Goal: Task Accomplishment & Management: Manage account settings

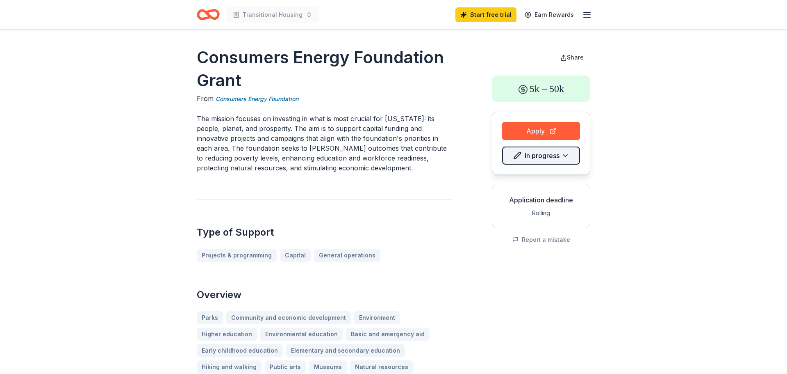
click at [545, 156] on html "Transitional Housing Start free trial Earn Rewards Consumers Energy Foundation …" at bounding box center [393, 187] width 787 height 374
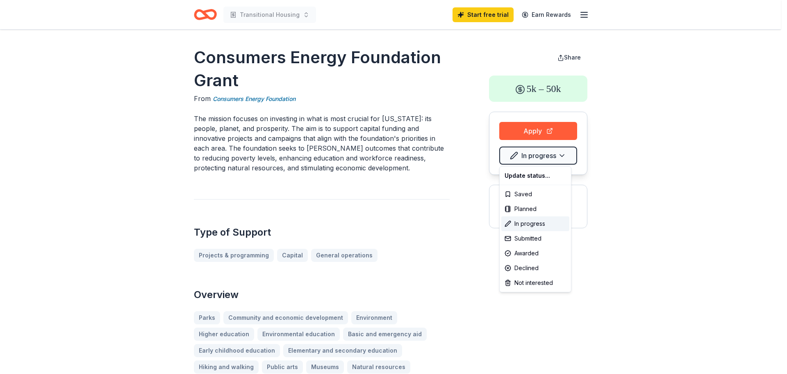
click at [625, 270] on html "Transitional Housing Start free trial Earn Rewards Consumers Energy Foundation …" at bounding box center [393, 187] width 787 height 374
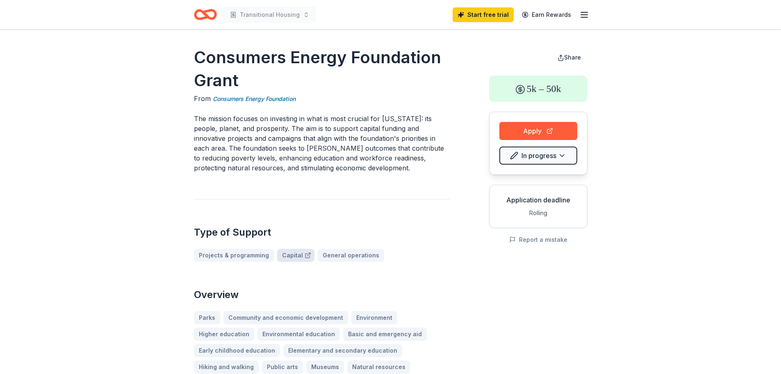
click at [289, 253] on link "Capital" at bounding box center [295, 255] width 37 height 13
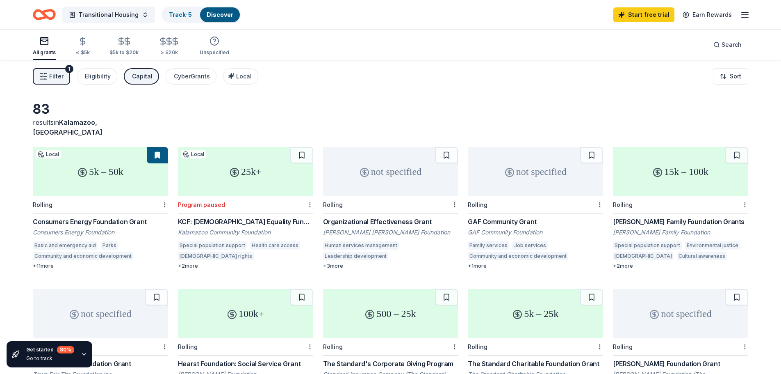
click at [149, 170] on div "5k – 50k" at bounding box center [100, 171] width 135 height 49
click at [88, 217] on div "Consumers Energy Foundation Grant" at bounding box center [100, 222] width 135 height 10
click at [125, 178] on div "5k – 50k" at bounding box center [100, 171] width 135 height 49
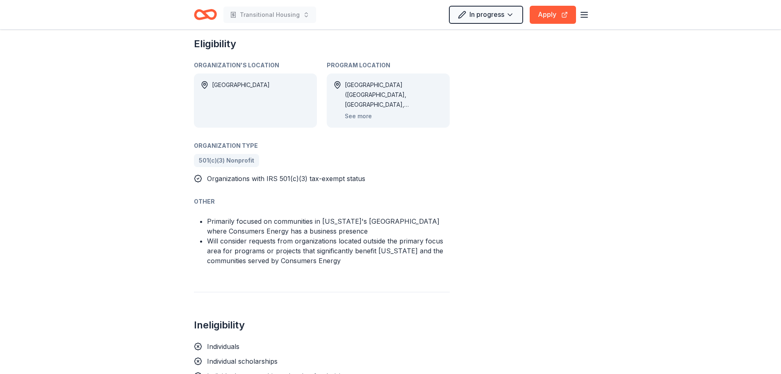
scroll to position [356, 0]
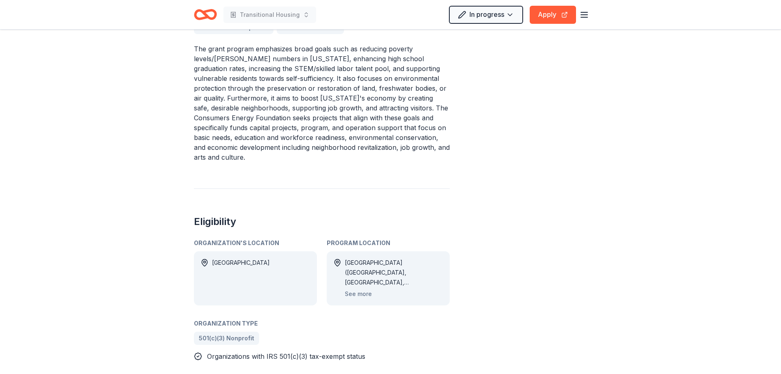
click at [584, 13] on icon "button" at bounding box center [584, 15] width 10 height 10
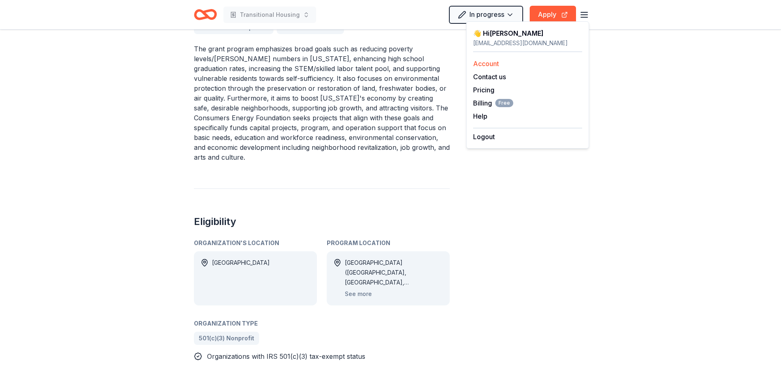
click at [487, 64] on link "Account" at bounding box center [486, 63] width 26 height 8
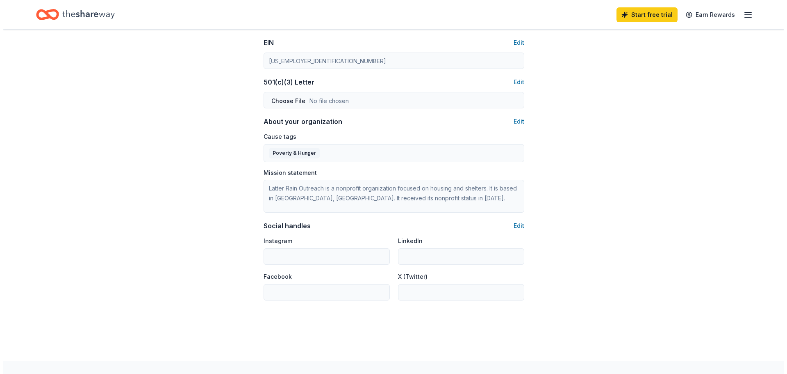
scroll to position [421, 0]
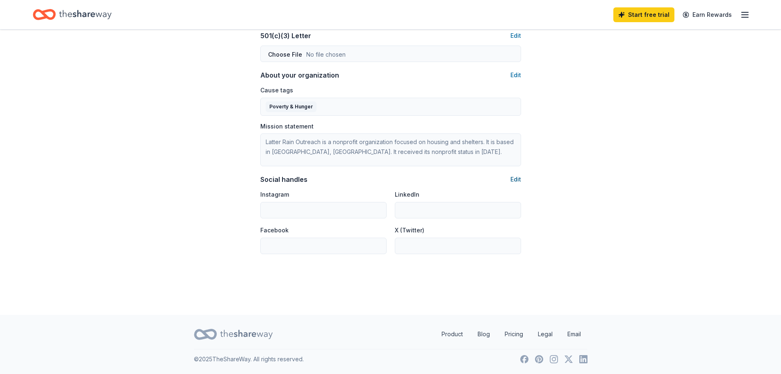
click at [515, 178] on button "Edit" at bounding box center [516, 179] width 11 height 10
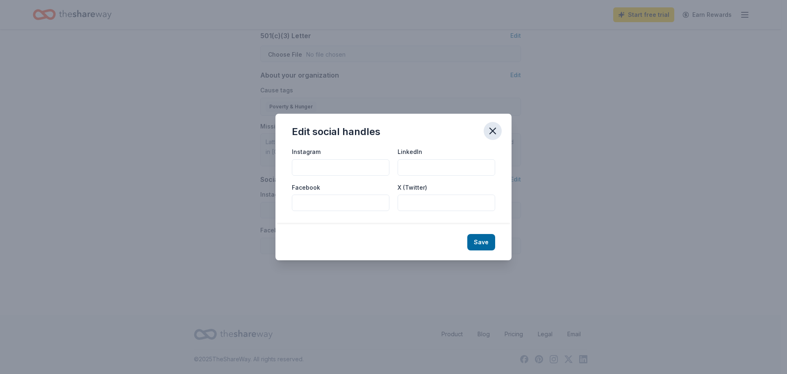
click at [494, 128] on icon "button" at bounding box center [492, 130] width 11 height 11
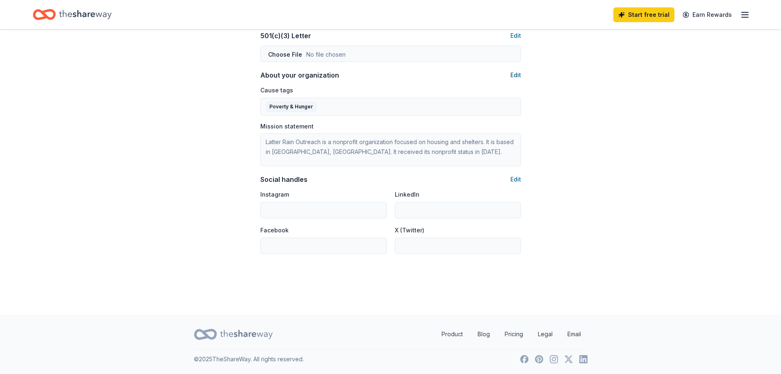
click at [516, 75] on button "Edit" at bounding box center [516, 75] width 11 height 10
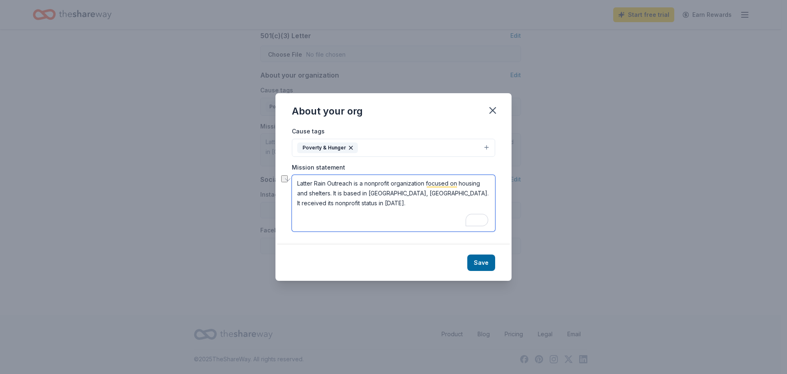
drag, startPoint x: 296, startPoint y: 182, endPoint x: 353, endPoint y: 182, distance: 57.0
click at [353, 182] on textarea "Latter Rain Outreach is a nonprofit organization focused on housing and shelter…" at bounding box center [393, 203] width 203 height 57
click at [405, 219] on textarea "Latitude Recovery Services is a nonprofit organization focused on housing and s…" at bounding box center [393, 203] width 203 height 57
drag, startPoint x: 296, startPoint y: 180, endPoint x: 373, endPoint y: 203, distance: 80.4
click at [373, 203] on textarea "Latitude Recovery Services is a nonprofit organization focused on housing and s…" at bounding box center [393, 203] width 203 height 57
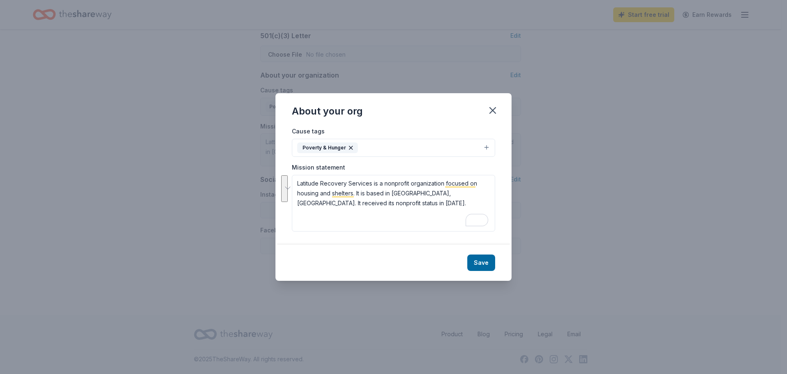
click at [487, 148] on button "Poverty & Hunger" at bounding box center [393, 148] width 203 height 18
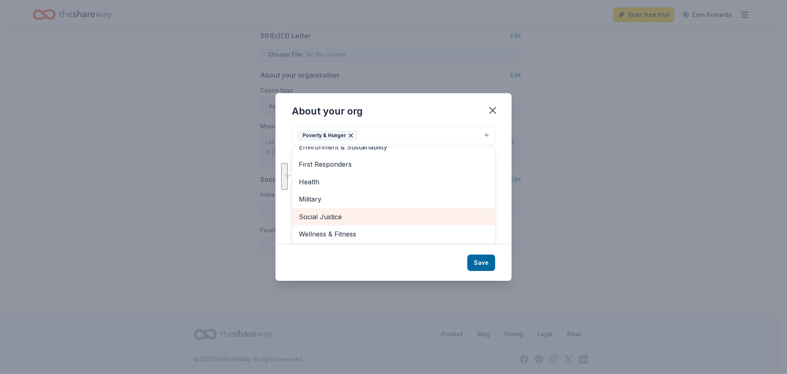
scroll to position [0, 0]
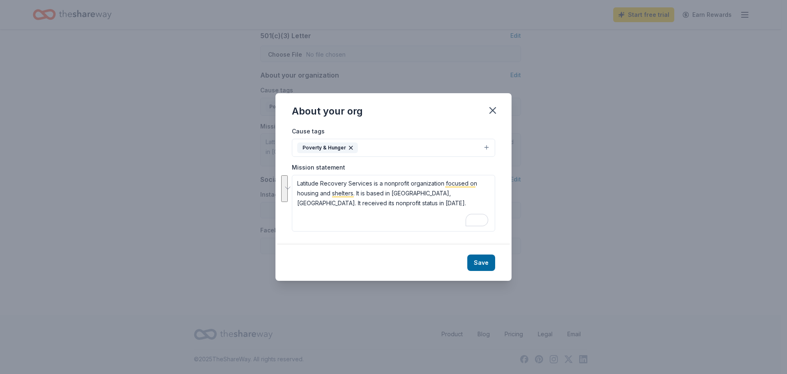
click at [384, 134] on div "Cause tags Poverty & Hunger" at bounding box center [393, 141] width 203 height 31
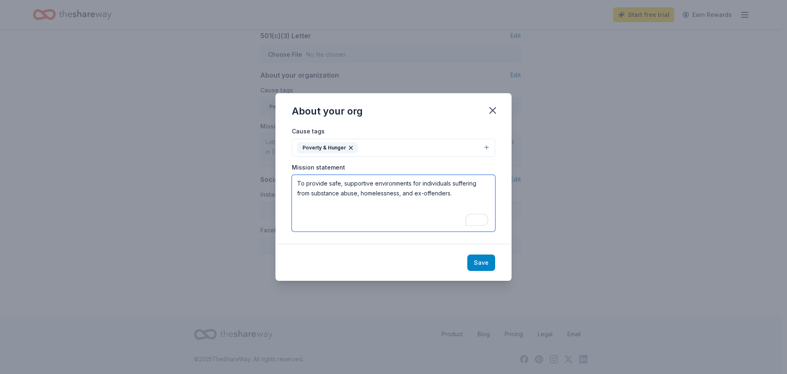
type textarea "To provide safe, supportive environments for individuals suffering from substan…"
click at [486, 263] on button "Save" at bounding box center [481, 262] width 28 height 16
type textarea "To provide safe, supportive environments for individuals suffering from substan…"
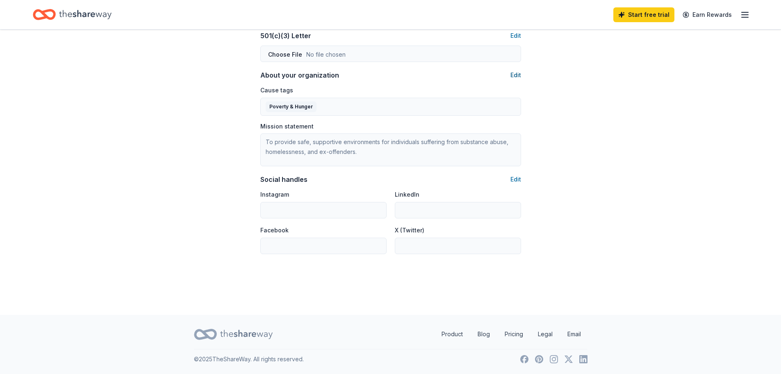
click at [518, 74] on button "Edit" at bounding box center [516, 75] width 11 height 10
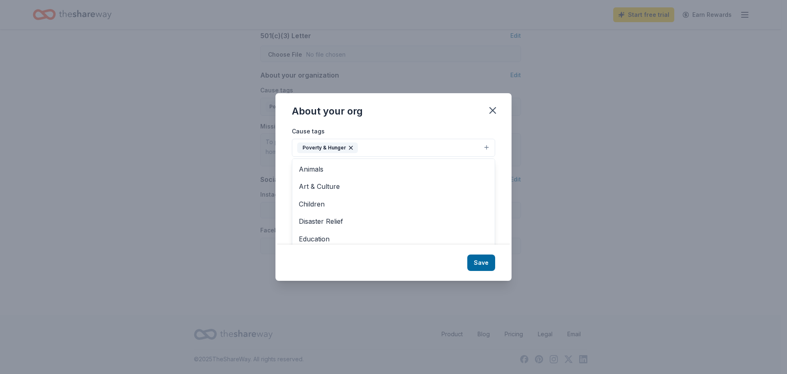
click at [350, 146] on icon "button" at bounding box center [350, 147] width 3 height 3
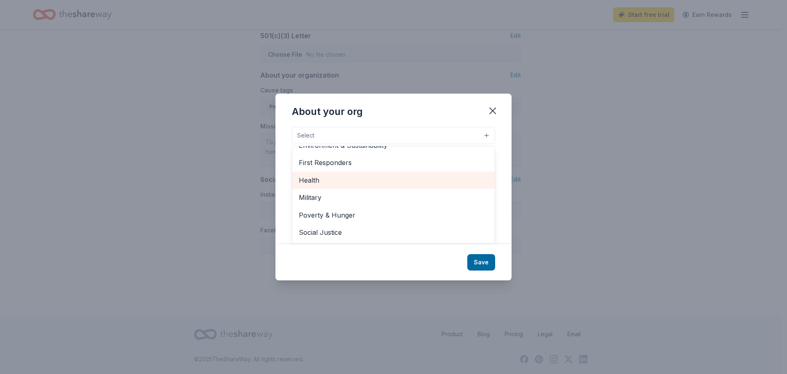
click at [337, 180] on span "Health" at bounding box center [393, 180] width 189 height 11
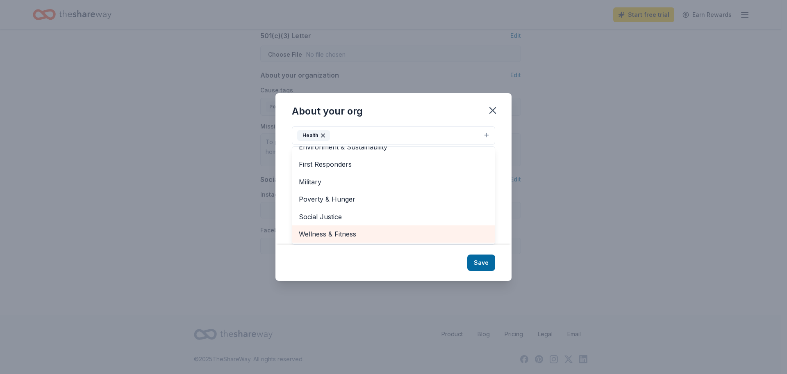
click at [351, 235] on span "Wellness & Fitness" at bounding box center [393, 233] width 189 height 11
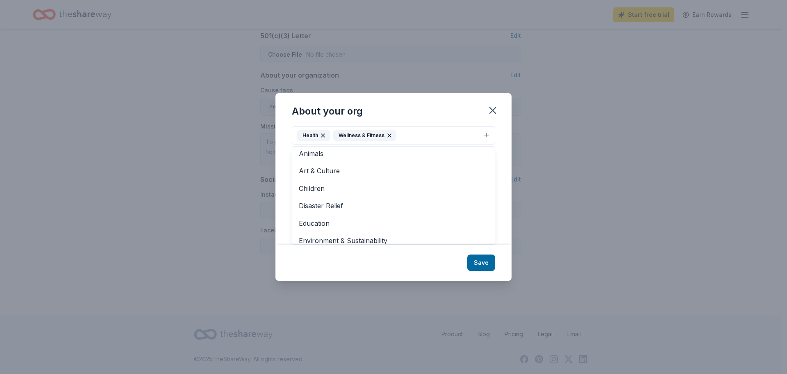
scroll to position [0, 0]
click at [480, 262] on div "About your org Cause tags Health Wellness & Fitness Animals Art & Culture Child…" at bounding box center [394, 186] width 236 height 187
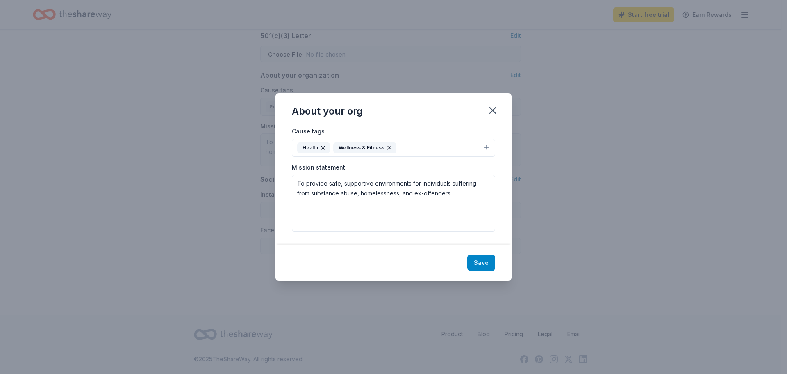
click at [484, 261] on button "Save" at bounding box center [481, 262] width 28 height 16
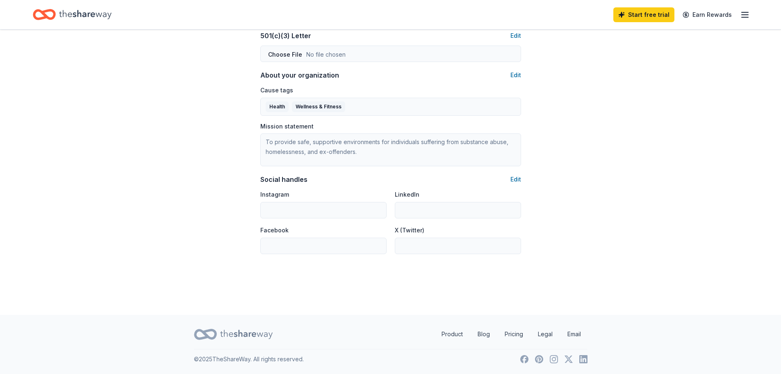
scroll to position [244, 0]
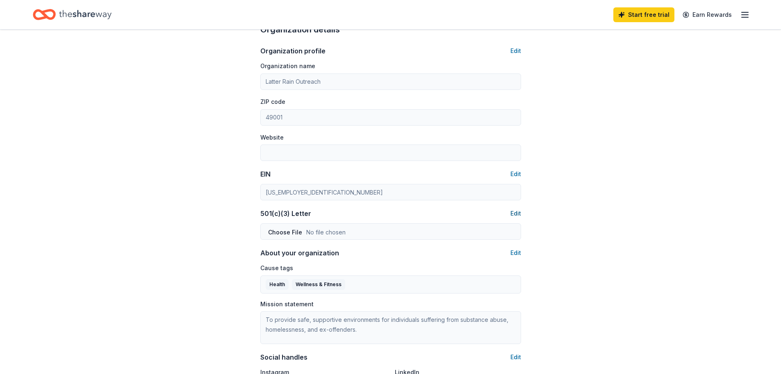
click at [514, 214] on button "Edit" at bounding box center [516, 213] width 11 height 10
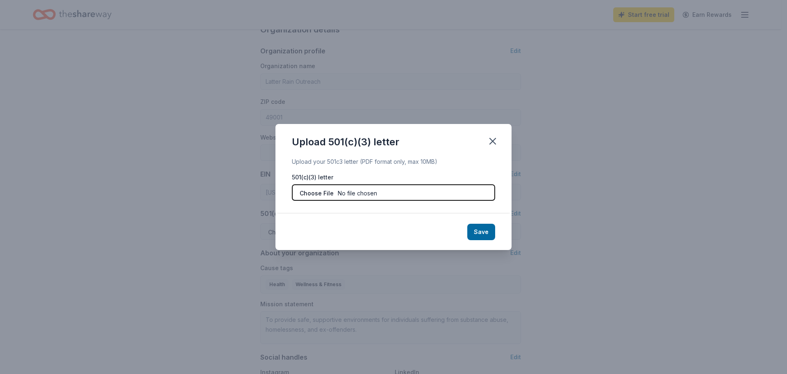
click at [360, 193] on input "file" at bounding box center [393, 192] width 203 height 16
type input "C:\fakepath\Tax Exemption Doc.pdf"
click at [479, 232] on button "Save" at bounding box center [481, 231] width 28 height 16
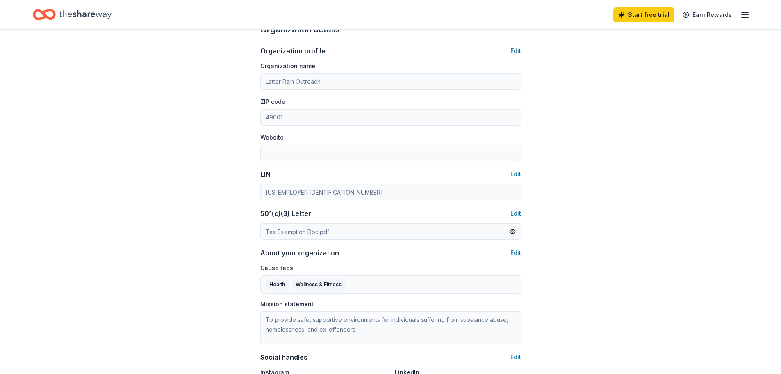
click at [517, 49] on button "Edit" at bounding box center [516, 51] width 11 height 10
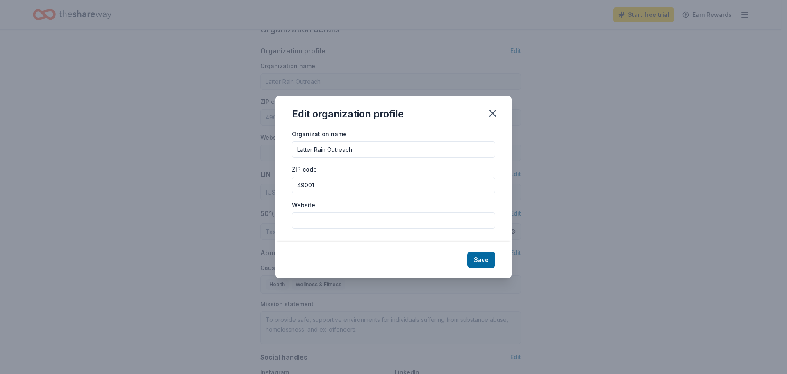
drag, startPoint x: 364, startPoint y: 149, endPoint x: 256, endPoint y: 155, distance: 108.0
click at [256, 155] on div "Edit organization profile Organization name Latter Rain Outreach ZIP code 49001…" at bounding box center [393, 187] width 787 height 374
type input "Latitude Recovery Services, Inc."
click at [386, 221] on input "Website" at bounding box center [393, 220] width 203 height 16
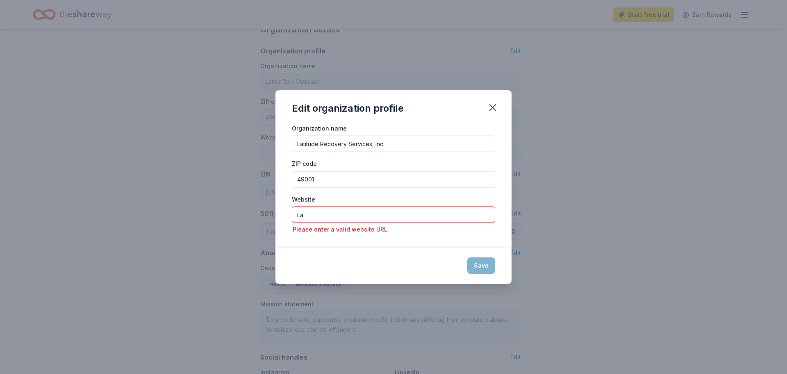
type input "L"
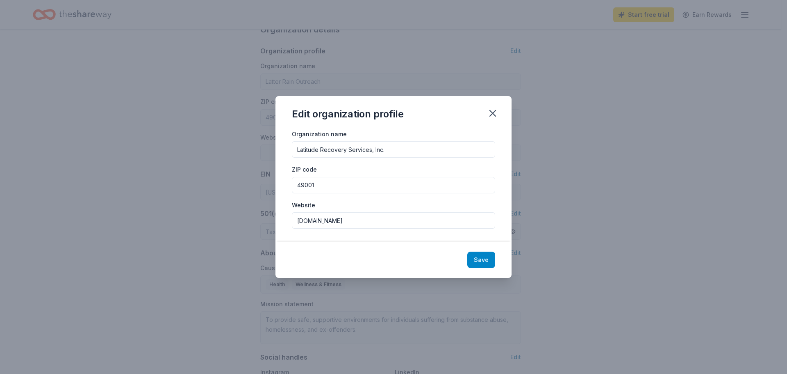
type input "www.latituderecovery.org"
drag, startPoint x: 486, startPoint y: 260, endPoint x: 477, endPoint y: 255, distance: 10.5
click at [486, 260] on button "Save" at bounding box center [481, 259] width 28 height 16
type input "Latitude Recovery Services, Inc."
type input "www.latituderecovery.org"
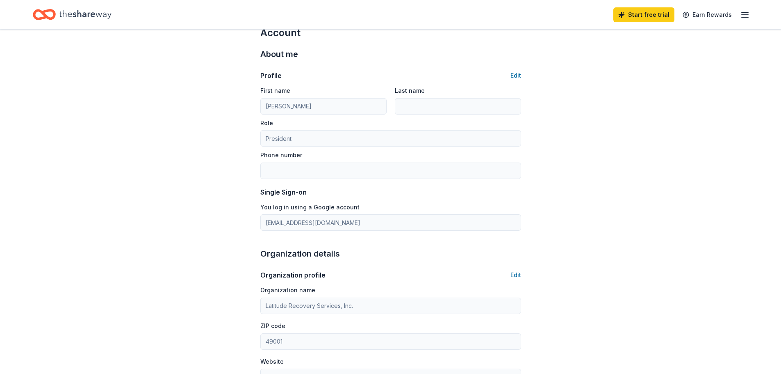
scroll to position [0, 0]
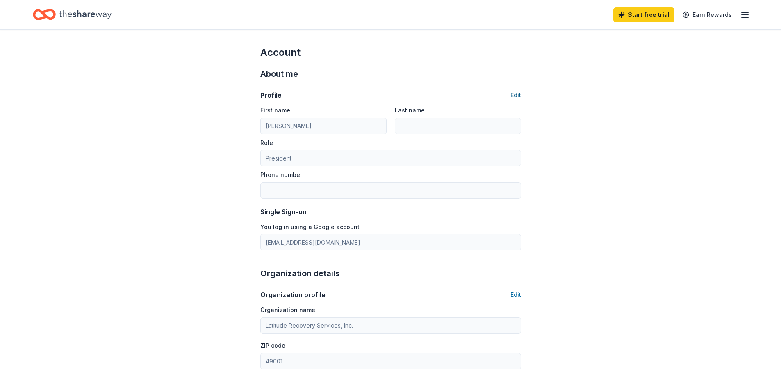
click at [519, 96] on button "Edit" at bounding box center [516, 95] width 11 height 10
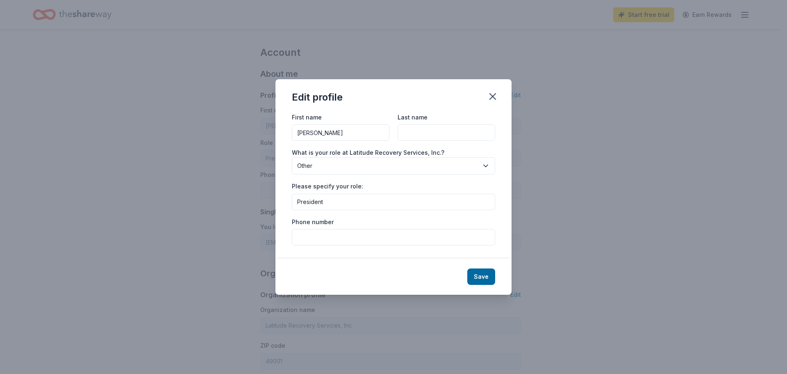
click at [338, 237] on input "Phone number" at bounding box center [393, 237] width 203 height 16
type input "2698733750"
type input "Henry"
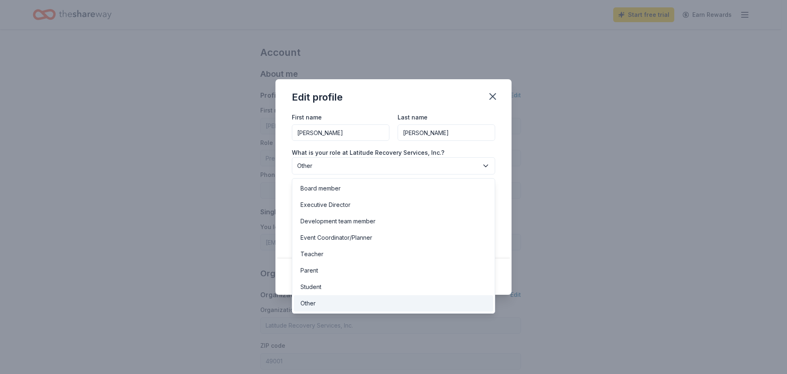
click at [354, 165] on span "Other" at bounding box center [387, 166] width 181 height 10
click at [609, 205] on div "Edit profile First name Brenda Last name Henry What is your role at Latitude Re…" at bounding box center [393, 187] width 787 height 374
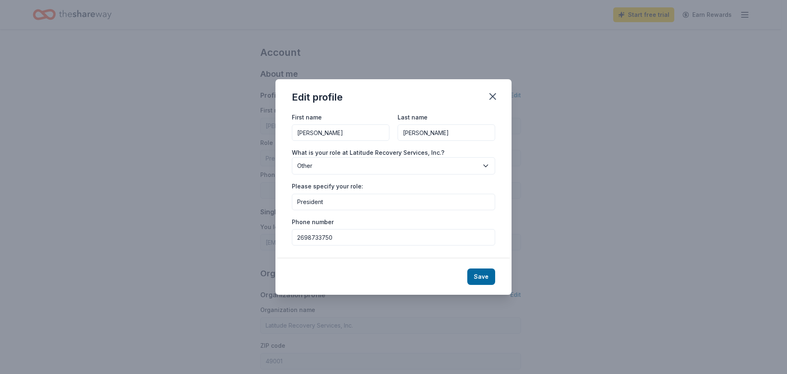
click at [351, 203] on input "President" at bounding box center [393, 202] width 203 height 16
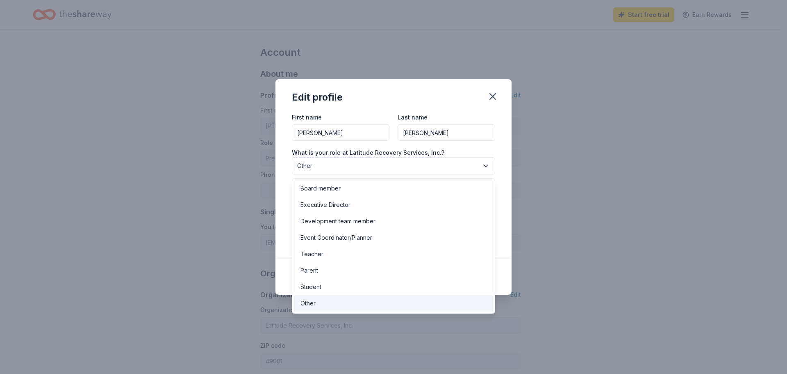
click at [370, 163] on span "Other" at bounding box center [387, 166] width 181 height 10
click at [403, 220] on div "Development team member" at bounding box center [393, 221] width 199 height 16
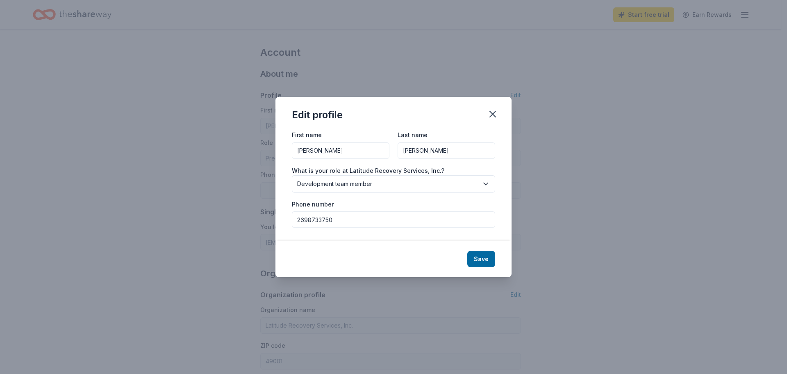
click at [631, 199] on div "Edit profile First name Brenda Last name Henry What is your role at Latitude Re…" at bounding box center [393, 187] width 787 height 374
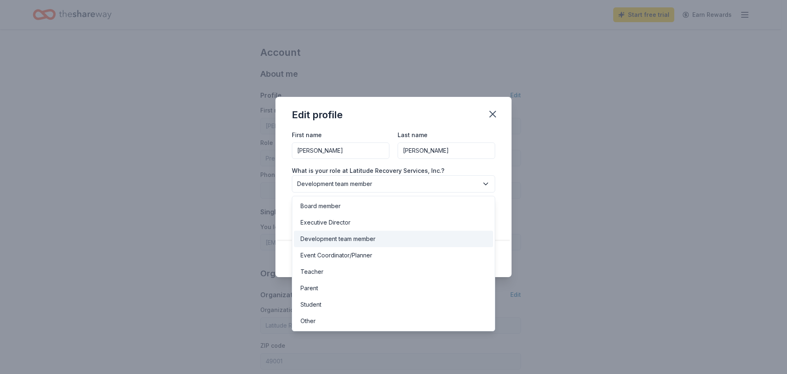
click at [486, 183] on icon "button" at bounding box center [486, 184] width 8 height 8
click at [629, 214] on div "Edit profile First name Brenda Last name Henry What is your role at Latitude Re…" at bounding box center [393, 187] width 787 height 374
click at [477, 185] on span "Development team member" at bounding box center [387, 184] width 181 height 10
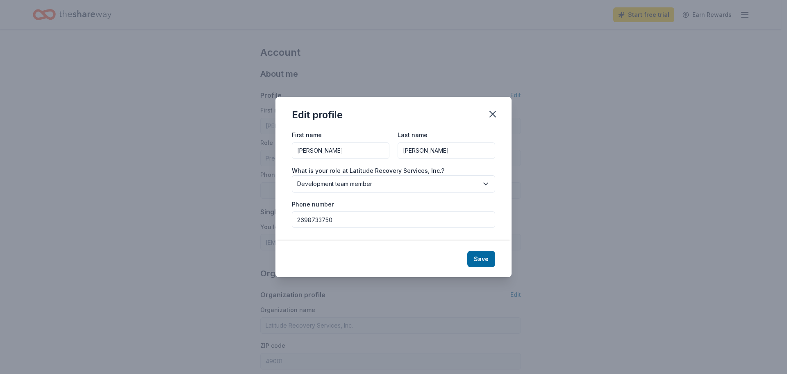
click at [477, 185] on span "Development team member" at bounding box center [387, 184] width 181 height 10
click at [481, 258] on button "Save" at bounding box center [481, 259] width 28 height 16
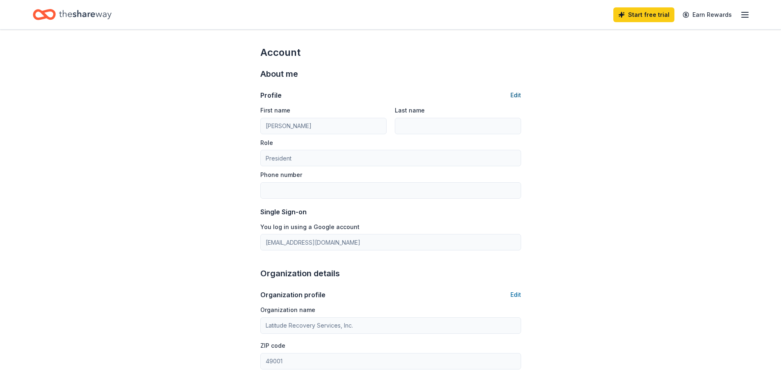
click at [513, 95] on button "Edit" at bounding box center [516, 95] width 11 height 10
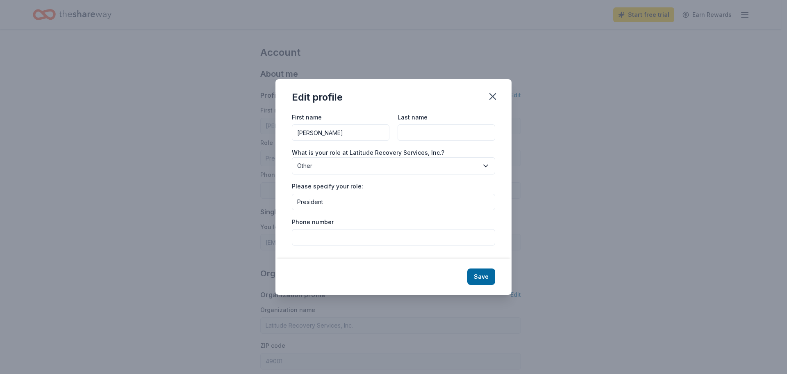
click at [318, 235] on input "Phone number" at bounding box center [393, 237] width 203 height 16
type input "2698733750"
type input "Henry"
type input "Development team member"
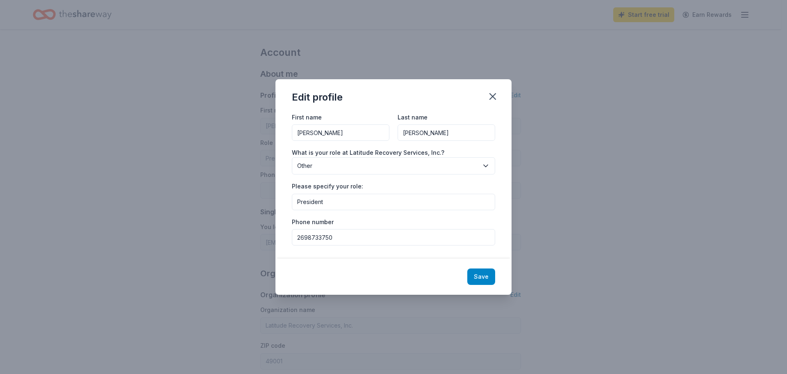
type input "2698733750"
click at [481, 276] on button "Save" at bounding box center [481, 276] width 28 height 16
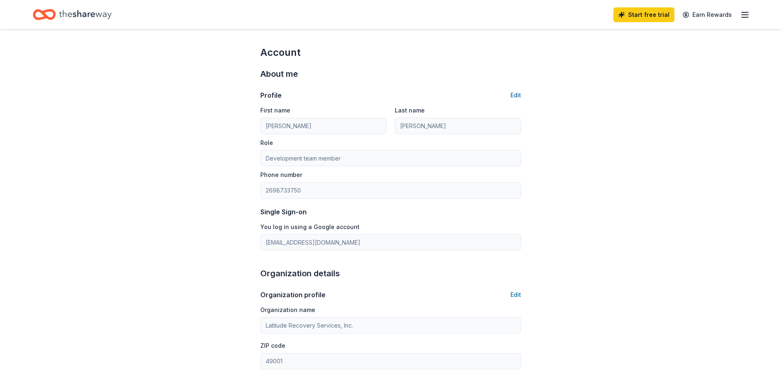
type input "President"
click at [743, 16] on icon "button" at bounding box center [745, 15] width 10 height 10
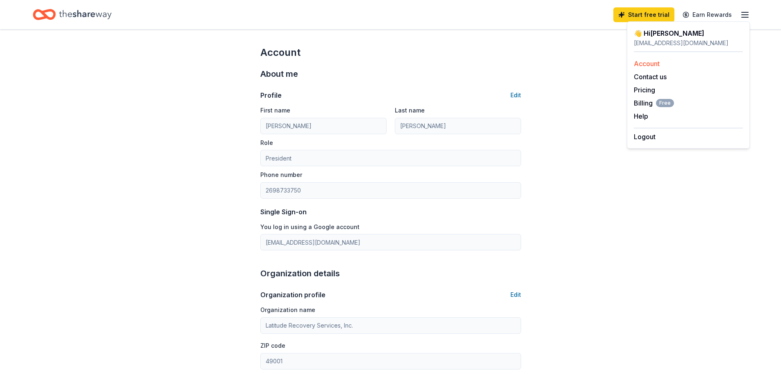
click at [646, 63] on link "Account" at bounding box center [647, 63] width 26 height 8
drag, startPoint x: 71, startPoint y: 100, endPoint x: 118, endPoint y: 59, distance: 62.5
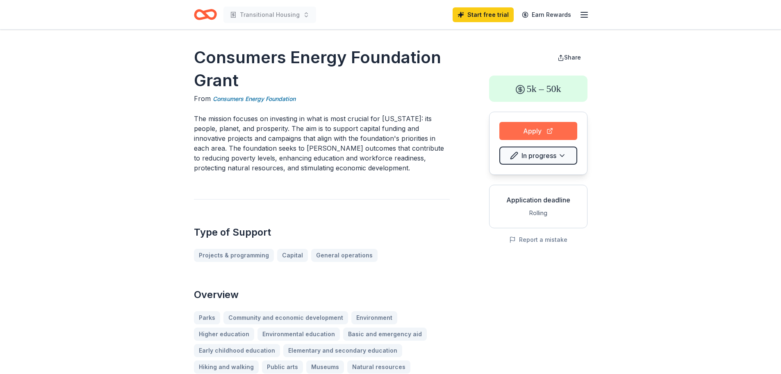
click at [524, 134] on button "Apply" at bounding box center [538, 131] width 78 height 18
